Goal: Task Accomplishment & Management: Manage account settings

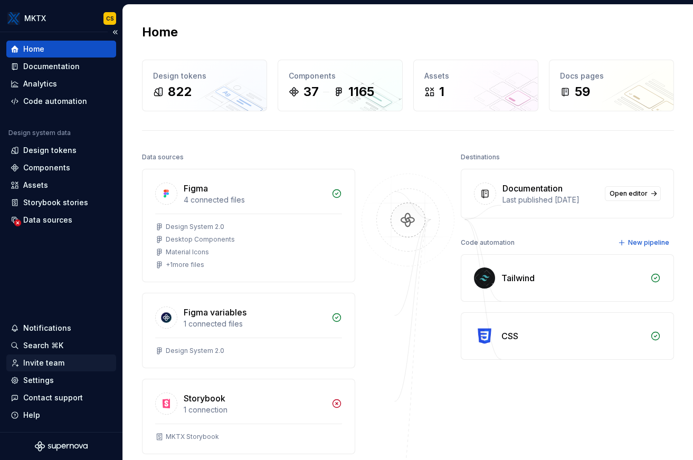
click at [66, 366] on div "Invite team" at bounding box center [61, 363] width 101 height 11
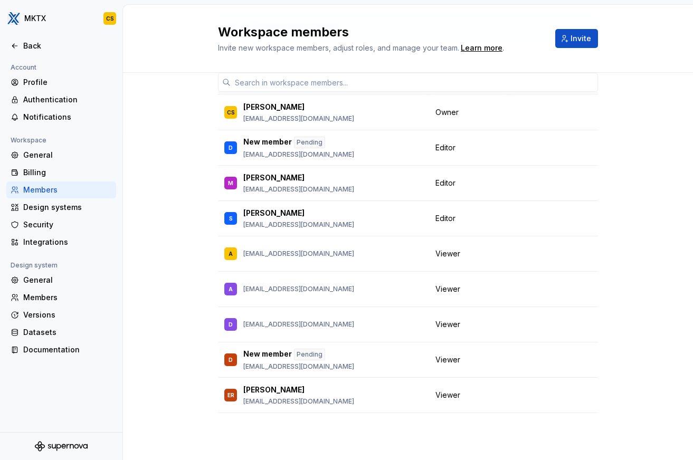
scroll to position [4, 0]
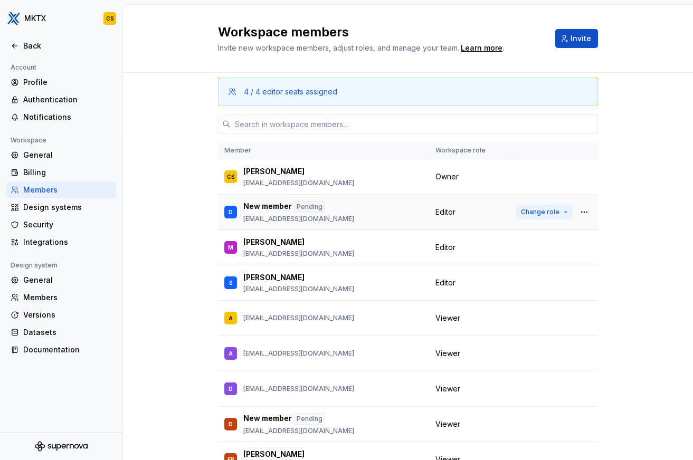
click at [530, 211] on span "Change role" at bounding box center [540, 212] width 39 height 8
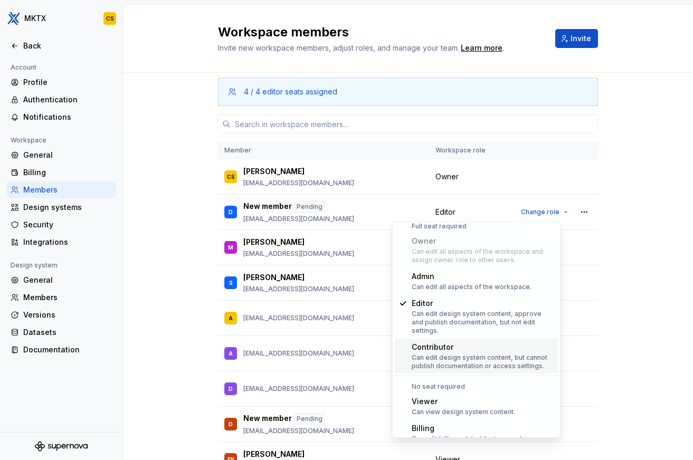
scroll to position [13, 0]
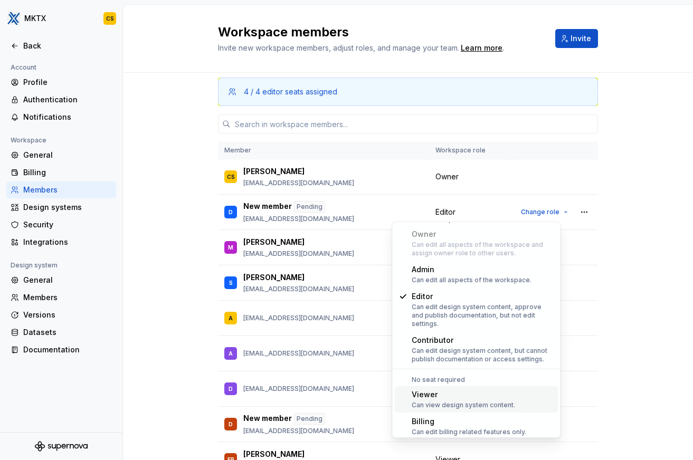
click at [455, 398] on div "Viewer" at bounding box center [462, 394] width 103 height 11
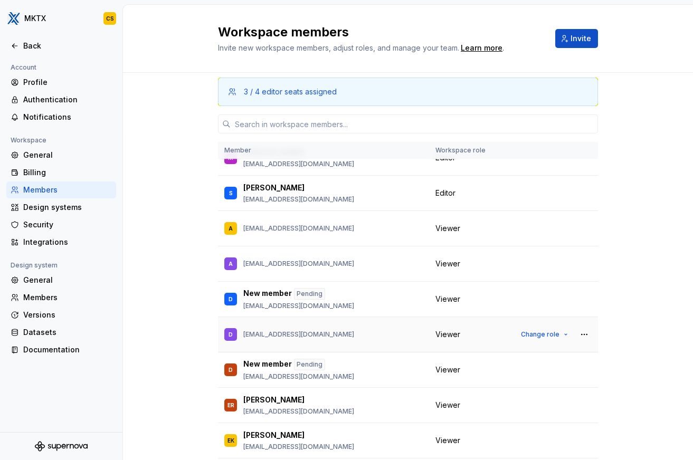
scroll to position [61, 0]
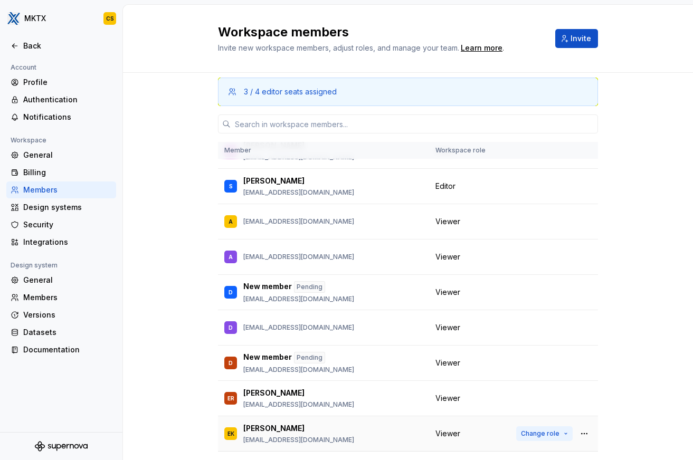
click at [535, 435] on span "Change role" at bounding box center [540, 433] width 39 height 8
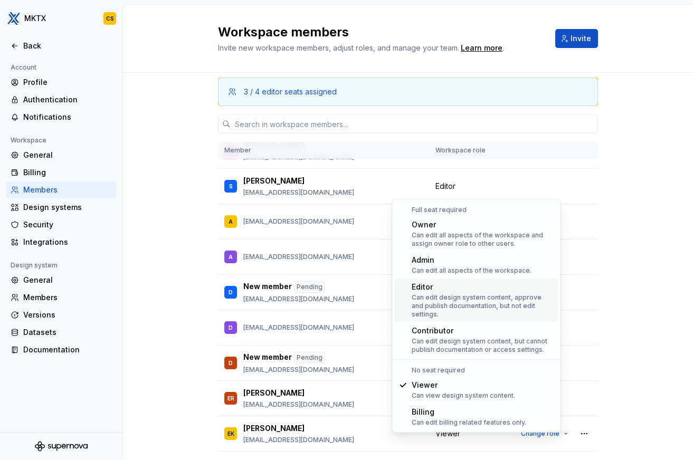
click at [463, 289] on div "Editor" at bounding box center [482, 287] width 142 height 11
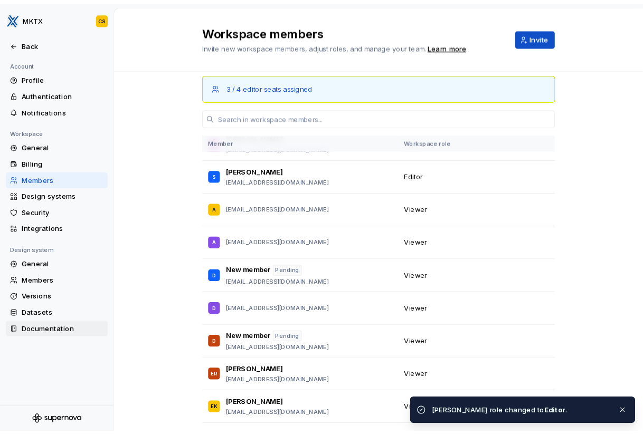
scroll to position [0, 0]
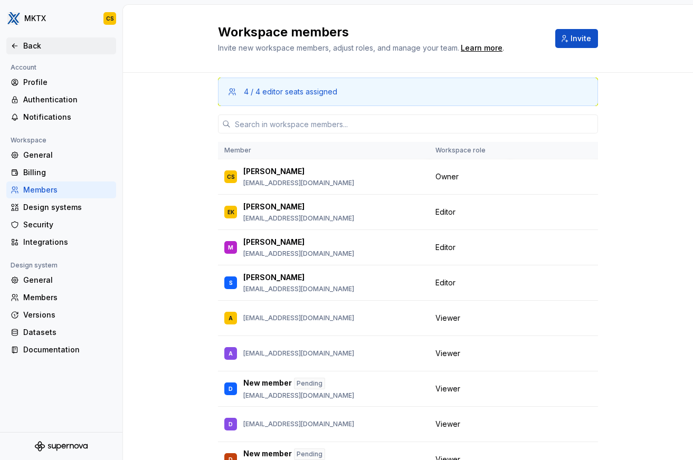
click at [18, 43] on icon at bounding box center [15, 46] width 8 height 8
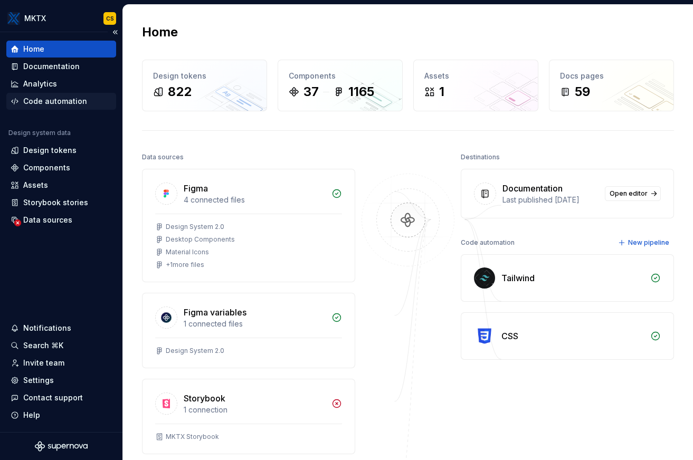
click at [56, 100] on div "Code automation" at bounding box center [55, 101] width 64 height 11
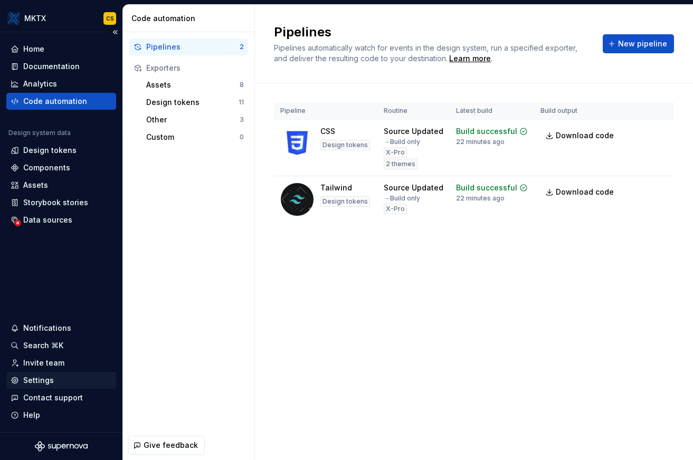
click at [54, 386] on div "Settings" at bounding box center [61, 380] width 110 height 17
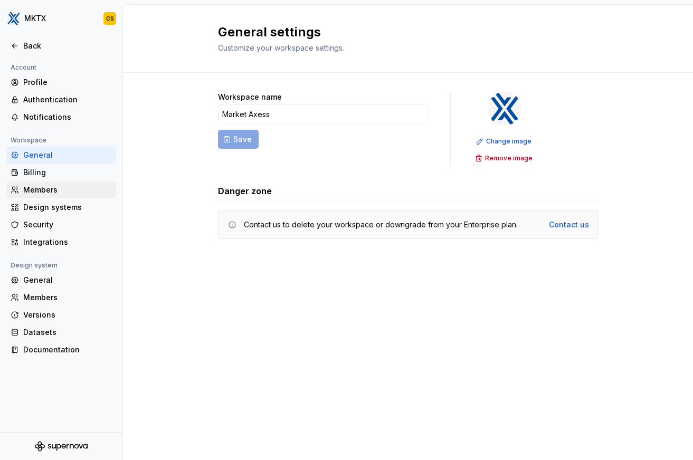
click at [62, 189] on div "Members" at bounding box center [67, 190] width 89 height 11
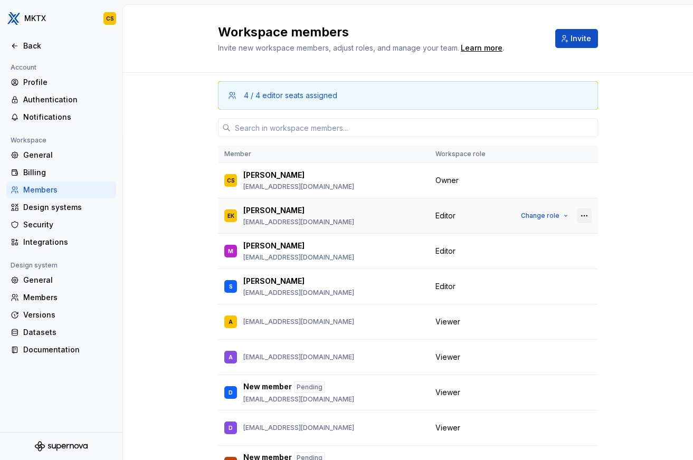
click at [577, 218] on button "button" at bounding box center [584, 215] width 15 height 15
click at [617, 215] on div "4 / 4 editor seats assigned Member Workspace role CS [PERSON_NAME] [EMAIL_ADDRE…" at bounding box center [408, 300] width 570 height 455
click at [51, 295] on div "Members" at bounding box center [67, 297] width 89 height 11
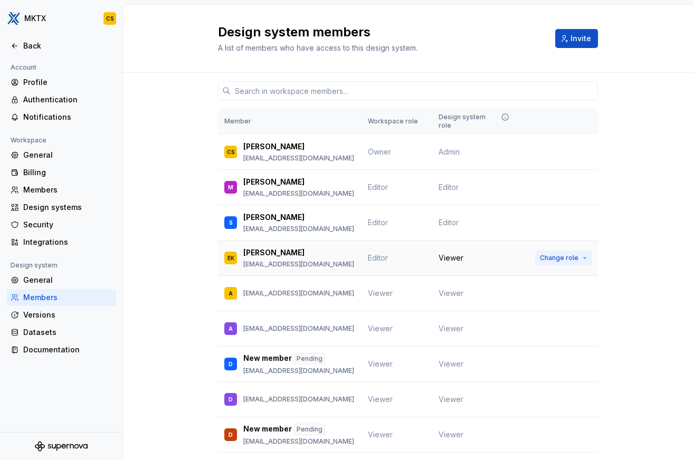
click at [578, 251] on button "Change role" at bounding box center [563, 258] width 56 height 15
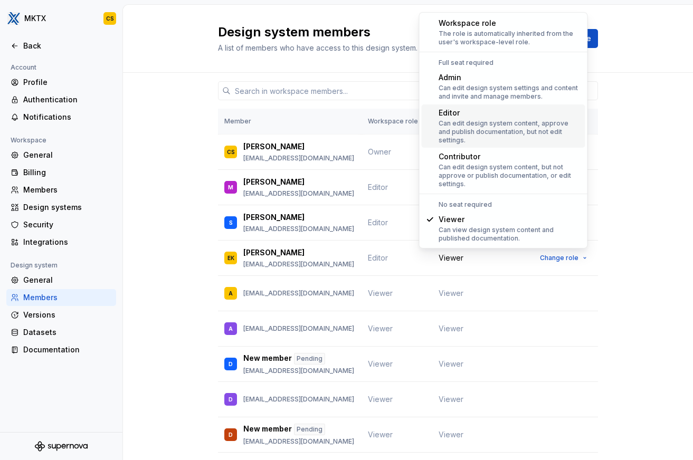
click at [518, 120] on div "Can edit design system content, approve and publish documentation, but not edit…" at bounding box center [509, 131] width 142 height 25
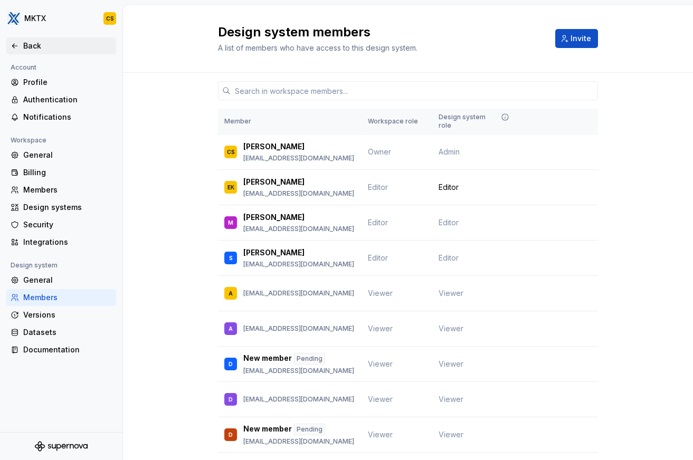
click at [10, 43] on div "Back" at bounding box center [61, 45] width 110 height 17
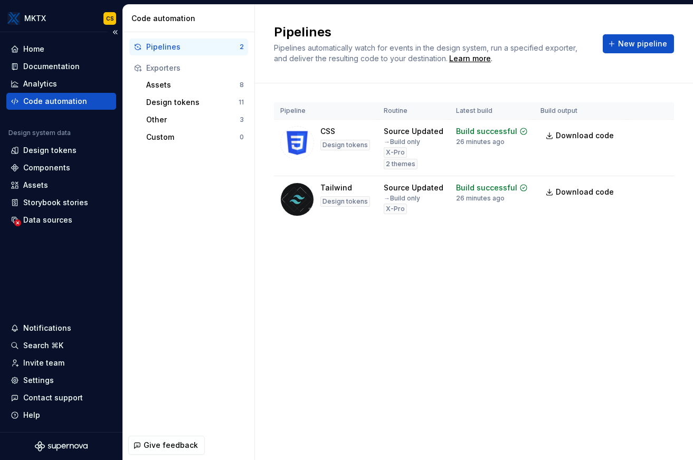
click at [84, 103] on div "Code automation" at bounding box center [61, 101] width 101 height 11
click at [209, 47] on div "Pipelines" at bounding box center [192, 47] width 93 height 11
click at [196, 83] on div "Assets" at bounding box center [192, 85] width 93 height 11
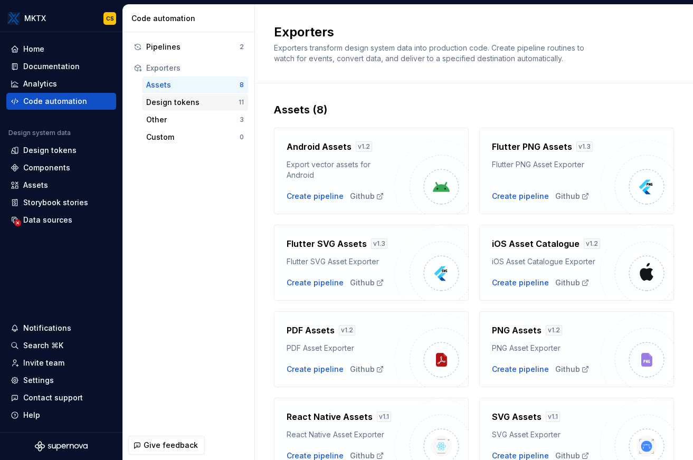
click at [198, 110] on div "Assets 8 Design tokens 11 Other 3 Custom 0" at bounding box center [188, 110] width 119 height 69
click at [184, 43] on div "Pipelines" at bounding box center [192, 47] width 93 height 11
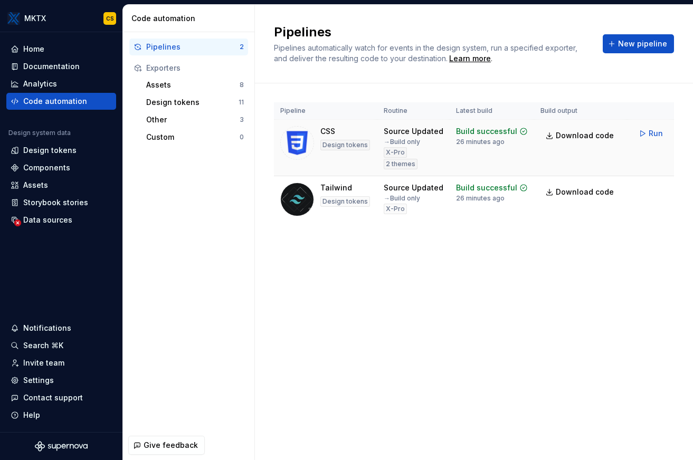
click at [642, 133] on html "MKTX CS Home Documentation Analytics Code automation Design system data Design …" at bounding box center [346, 230] width 693 height 460
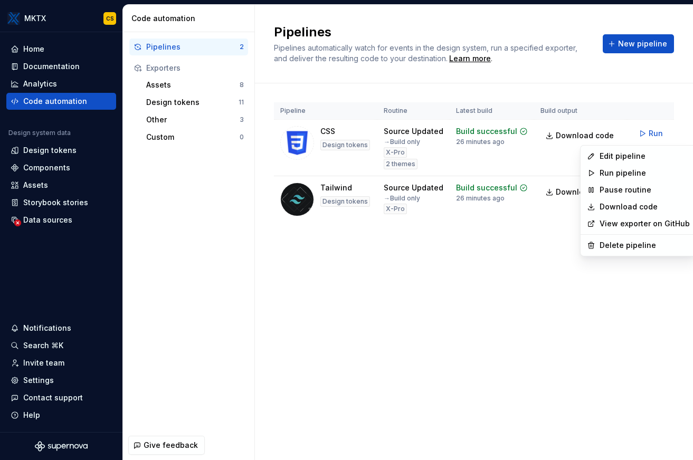
click at [485, 302] on html "MKTX CS Home Documentation Analytics Code automation Design system data Design …" at bounding box center [346, 230] width 693 height 460
